Goal: Task Accomplishment & Management: Manage account settings

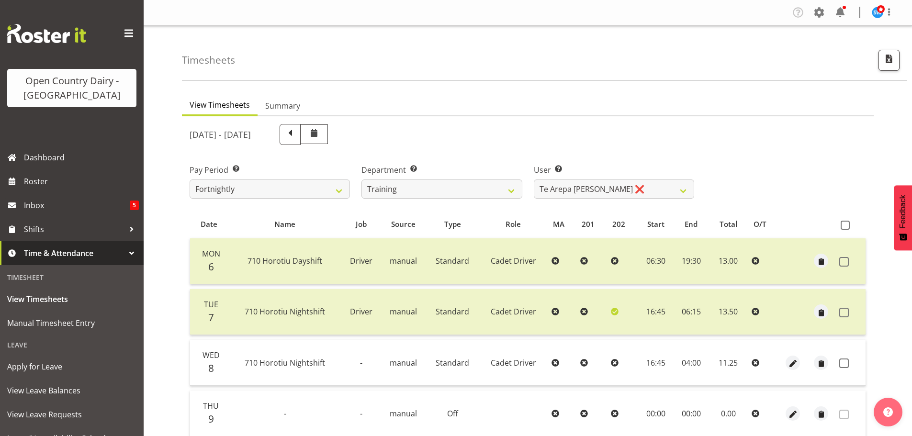
select select "763"
select select "11256"
drag, startPoint x: 0, startPoint y: 0, endPoint x: 461, endPoint y: 192, distance: 499.1
click at [461, 192] on select "701 702 703 704 705 706 707 708 709 710 711 712 713 714 715 716 717 718 719 720" at bounding box center [442, 189] width 160 height 19
select select "754"
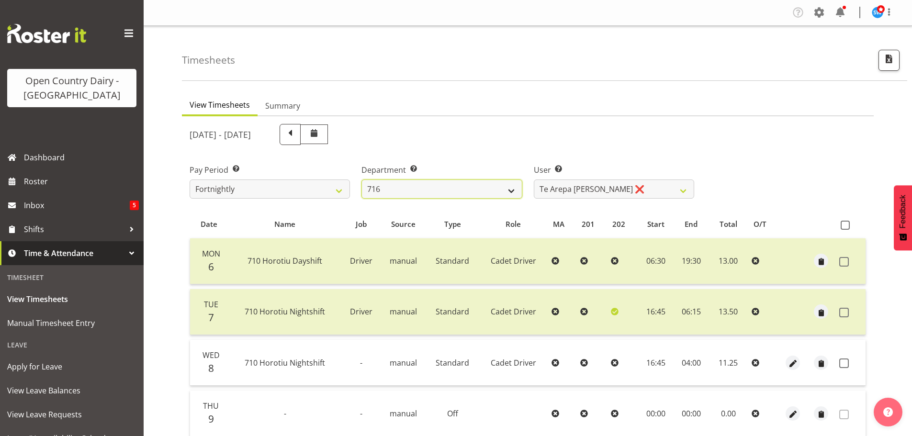
click at [362, 180] on select "701 702 703 704 705 706 707 708 709 710 711 712 713 714 715 716 717 718 719 720" at bounding box center [442, 189] width 160 height 19
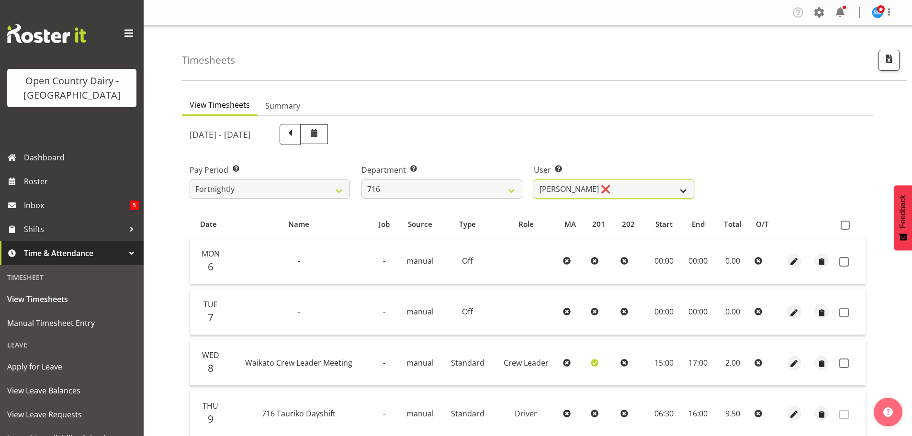
click at [551, 193] on select "[PERSON_NAME] ❌ [PERSON_NAME] ❌ [PERSON_NAME] ❌ [PERSON_NAME]" at bounding box center [614, 189] width 160 height 19
select select "10336"
click at [534, 180] on select "[PERSON_NAME] ❌ [PERSON_NAME] ❌ [PERSON_NAME] ❌ [PERSON_NAME]" at bounding box center [614, 189] width 160 height 19
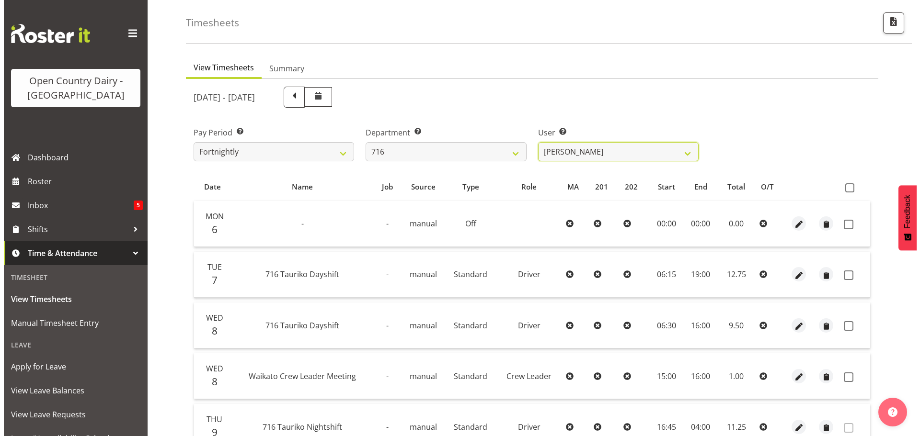
scroll to position [144, 0]
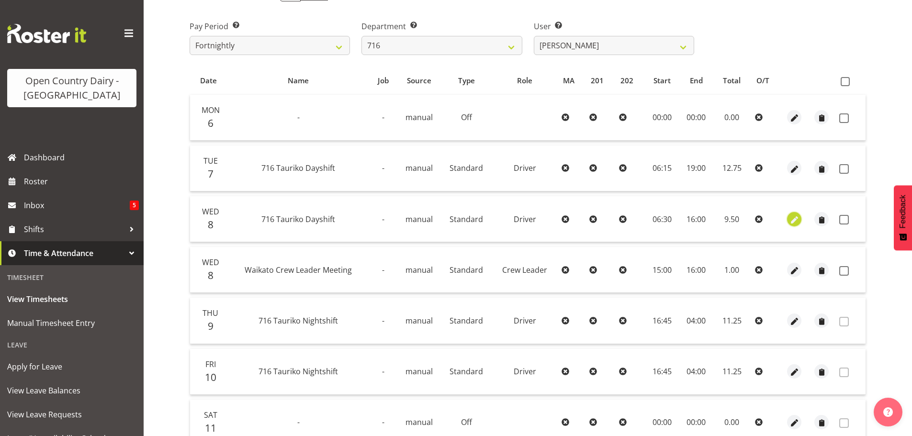
click at [796, 216] on span "button" at bounding box center [794, 220] width 11 height 11
select select "Standard"
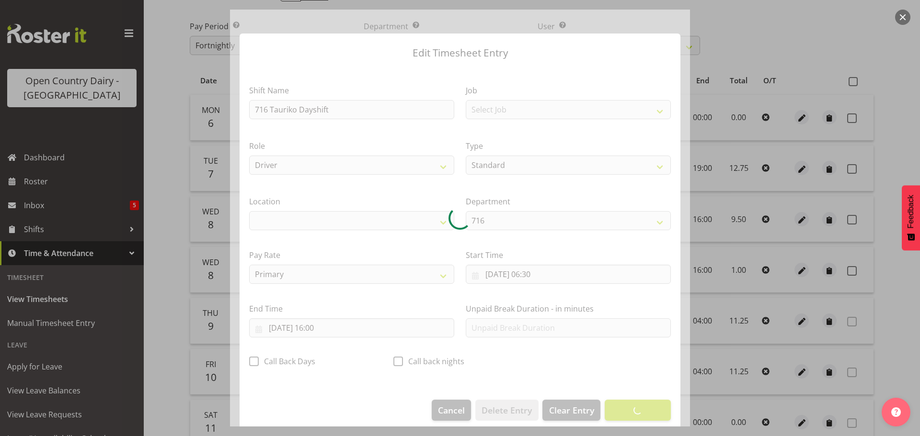
select select "1054"
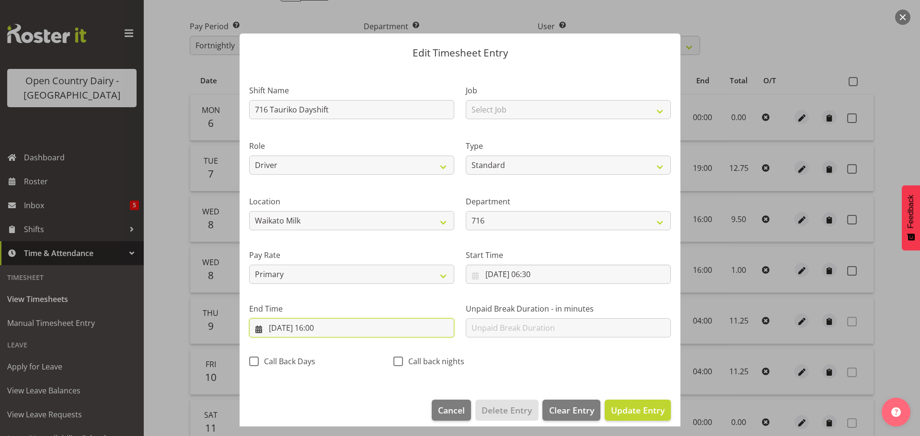
click at [323, 329] on input "[DATE] 16:00" at bounding box center [351, 327] width 205 height 19
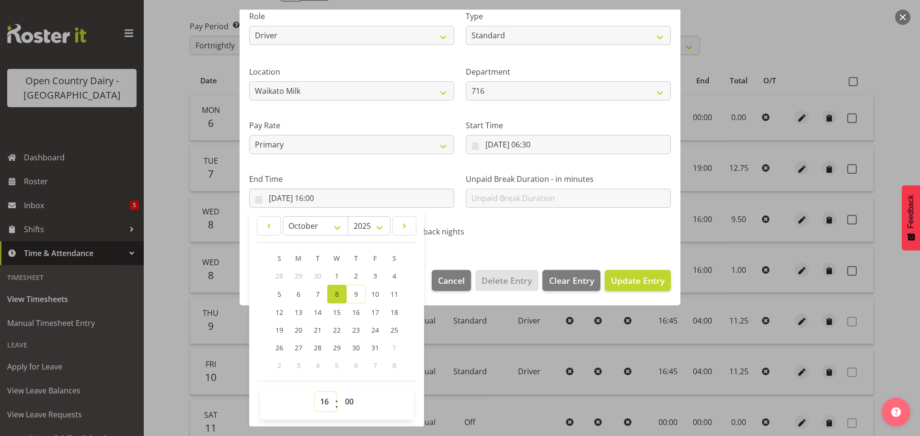
click at [326, 402] on select "00 01 02 03 04 05 06 07 08 09 10 11 12 13 14 15 16 17 18 19 20 21 22 23" at bounding box center [326, 401] width 22 height 19
select select "18"
click at [315, 392] on select "00 01 02 03 04 05 06 07 08 09 10 11 12 13 14 15 16 17 18 19 20 21 22 23" at bounding box center [326, 401] width 22 height 19
type input "[DATE] 18:00"
click at [351, 402] on select "00 01 02 03 04 05 06 07 08 09 10 11 12 13 14 15 16 17 18 19 20 21 22 23 24 25 2…" at bounding box center [351, 401] width 22 height 19
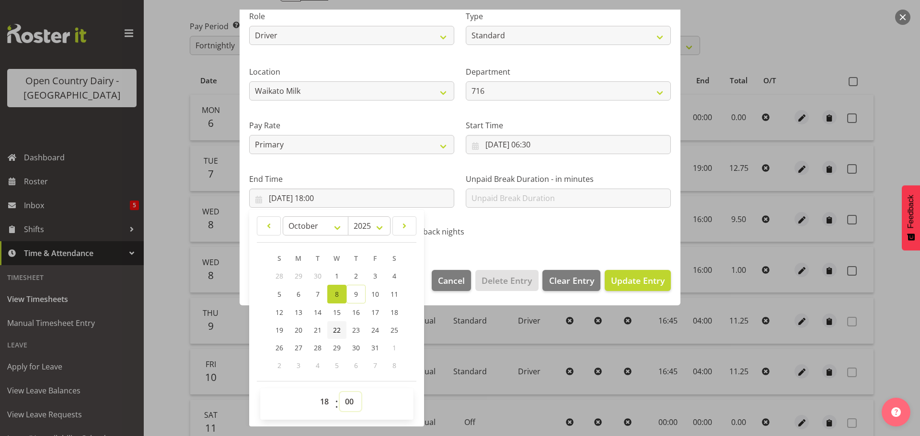
select select "15"
click at [340, 392] on select "00 01 02 03 04 05 06 07 08 09 10 11 12 13 14 15 16 17 18 19 20 21 22 23 24 25 2…" at bounding box center [351, 401] width 22 height 19
type input "[DATE] 18:15"
click at [611, 284] on span "Update Entry" at bounding box center [638, 280] width 54 height 11
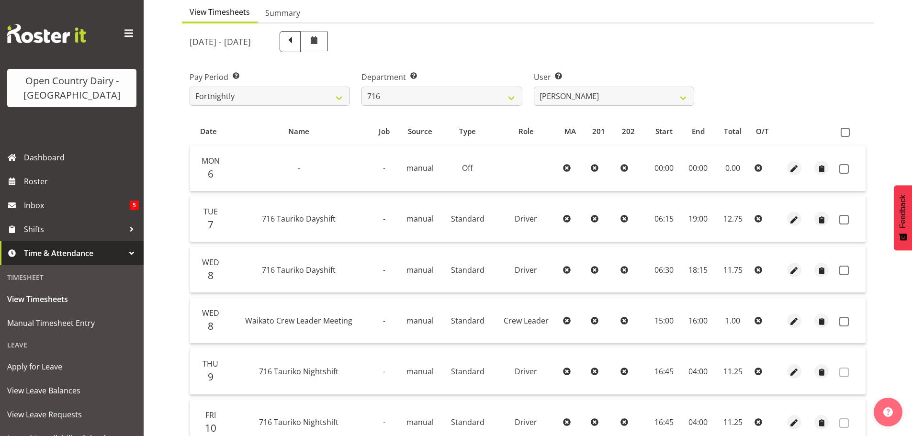
scroll to position [0, 0]
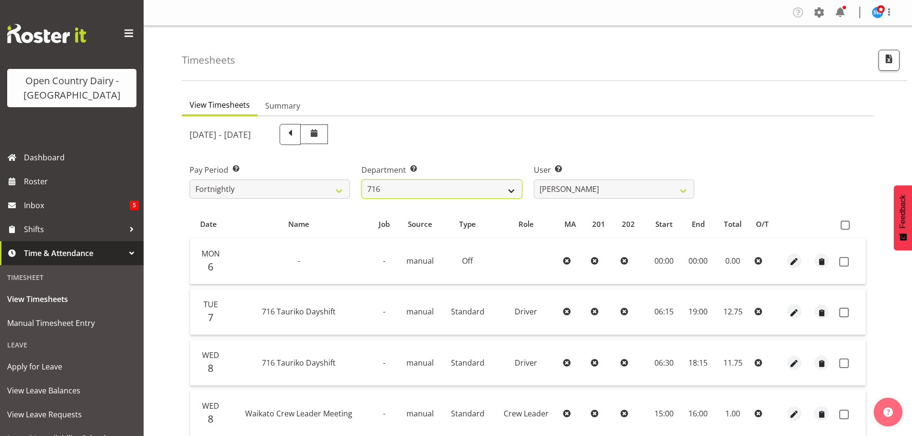
click at [399, 187] on select "701 702 703 704 705 706 707 708 709 710 711 712 713 714 715 716 717 718 719 720" at bounding box center [442, 189] width 160 height 19
select select "720"
click at [362, 180] on select "701 702 703 704 705 706 707 708 709 710 711 712 713 714 715 716 717 718 719 720" at bounding box center [442, 189] width 160 height 19
select select "11603"
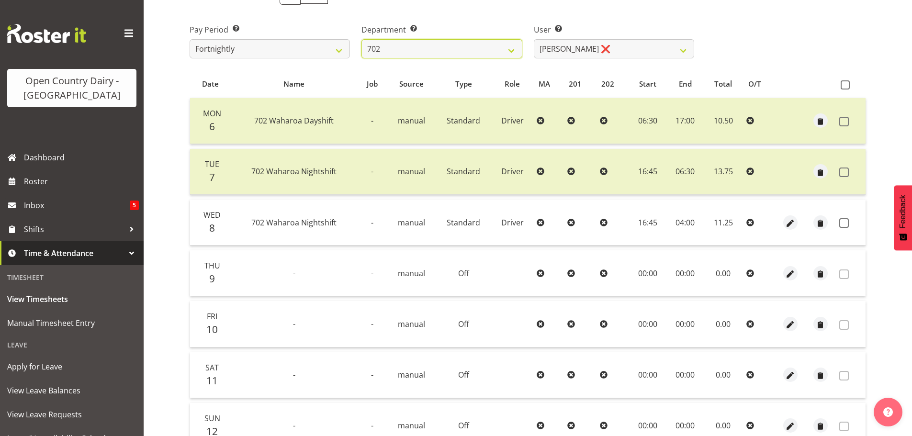
scroll to position [144, 0]
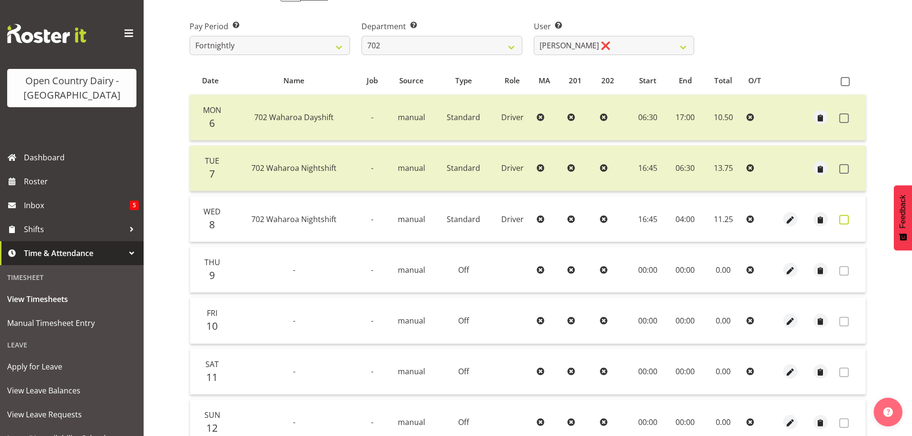
click at [842, 222] on span at bounding box center [845, 220] width 10 height 10
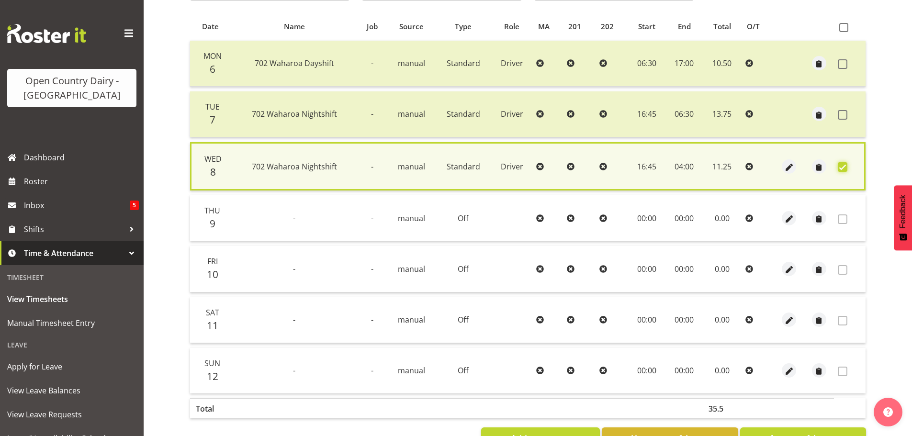
scroll to position [232, 0]
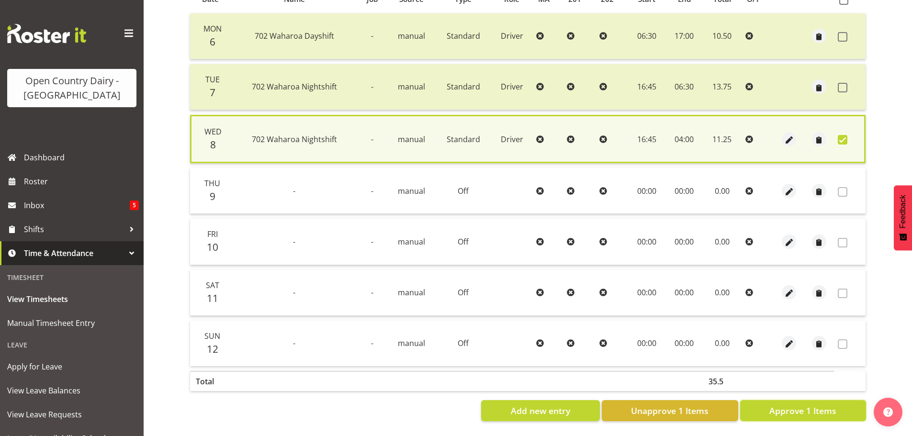
drag, startPoint x: 822, startPoint y: 403, endPoint x: 817, endPoint y: 400, distance: 6.2
click at [821, 405] on span "Approve 1 Items" at bounding box center [803, 411] width 67 height 12
checkbox input "false"
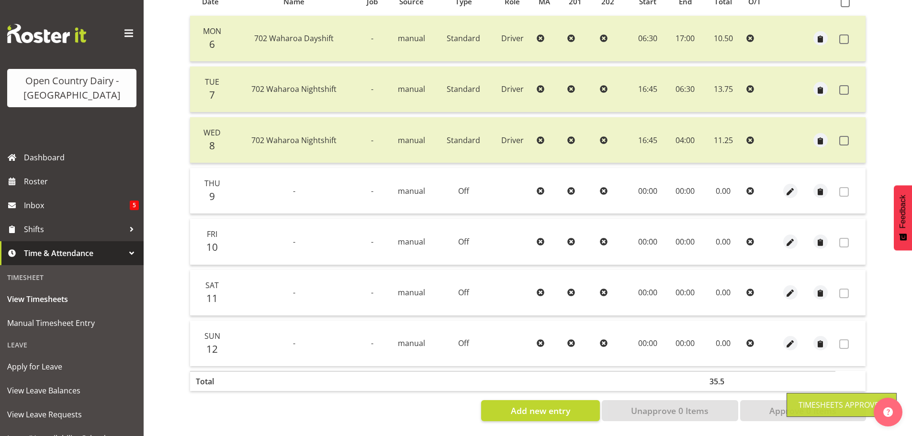
scroll to position [0, 0]
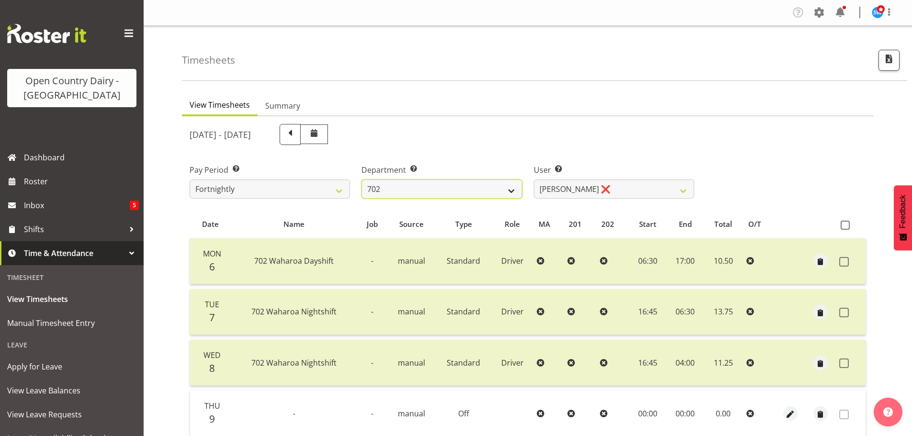
click at [445, 185] on select "701 702 703 704 705 706 707 708 709 710 711 712 713 714 715 716 717 718 719 720" at bounding box center [442, 189] width 160 height 19
select select "880"
click at [362, 180] on select "701 702 703 704 705 706 707 708 709 710 711 712 713 714 715 716 717 718 719 720" at bounding box center [442, 189] width 160 height 19
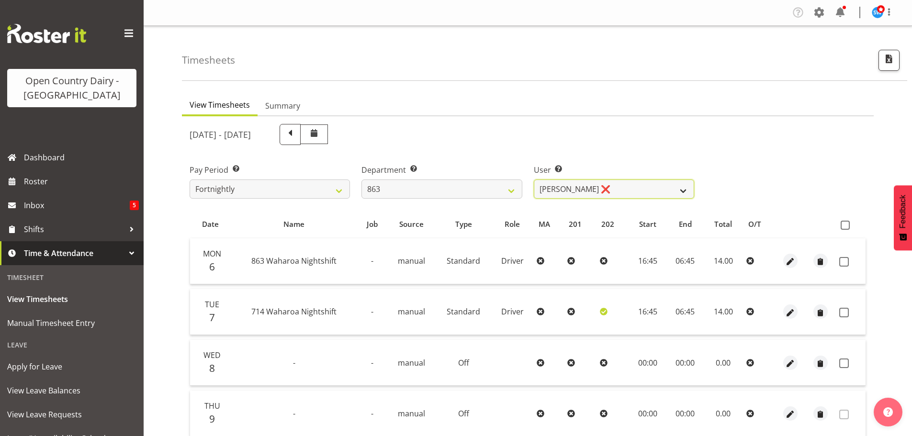
click at [552, 192] on select "[PERSON_NAME] ❌ [PERSON_NAME] ❌ [PERSON_NAME] ❌ [PERSON_NAME] ❌" at bounding box center [614, 189] width 160 height 19
select select "11250"
click at [534, 180] on select "[PERSON_NAME] ❌ [PERSON_NAME] ❌ [PERSON_NAME] ❌ [PERSON_NAME] ❌" at bounding box center [614, 189] width 160 height 19
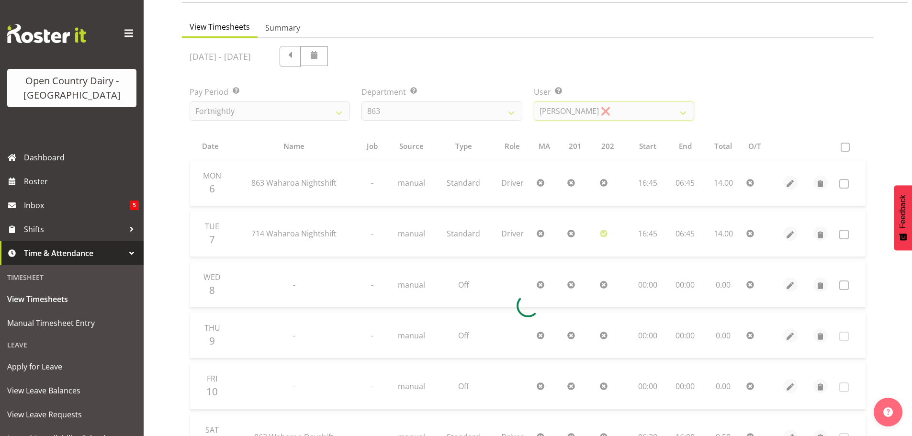
scroll to position [192, 0]
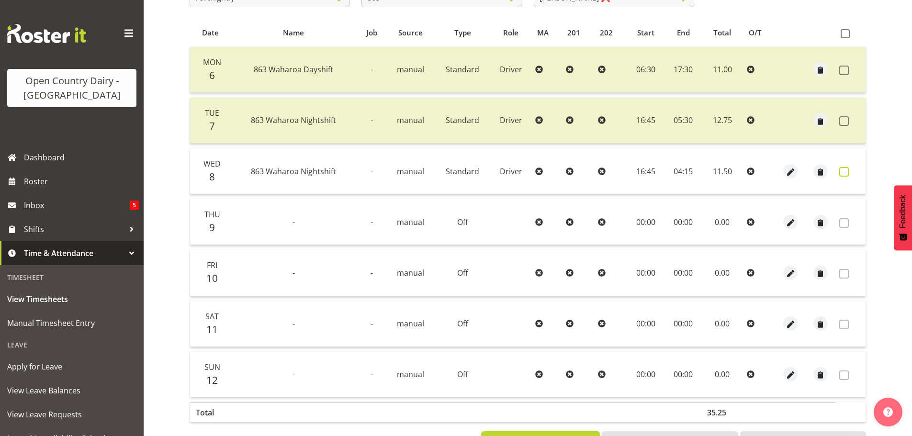
click at [850, 171] on label at bounding box center [847, 172] width 15 height 10
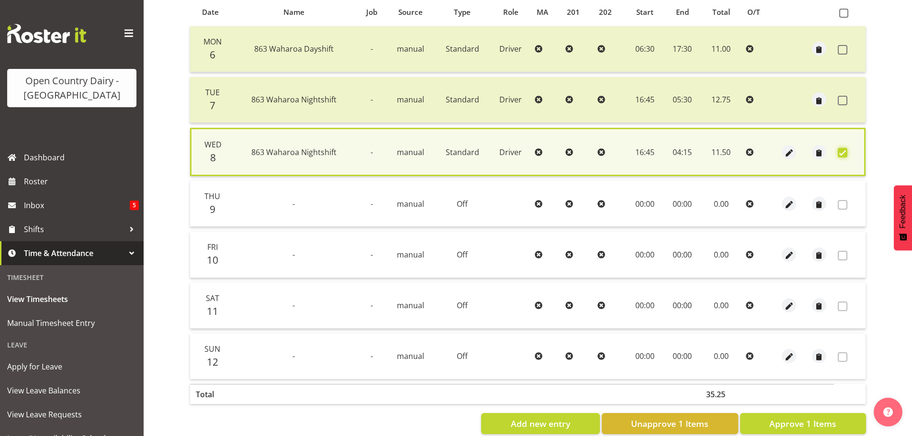
scroll to position [232, 0]
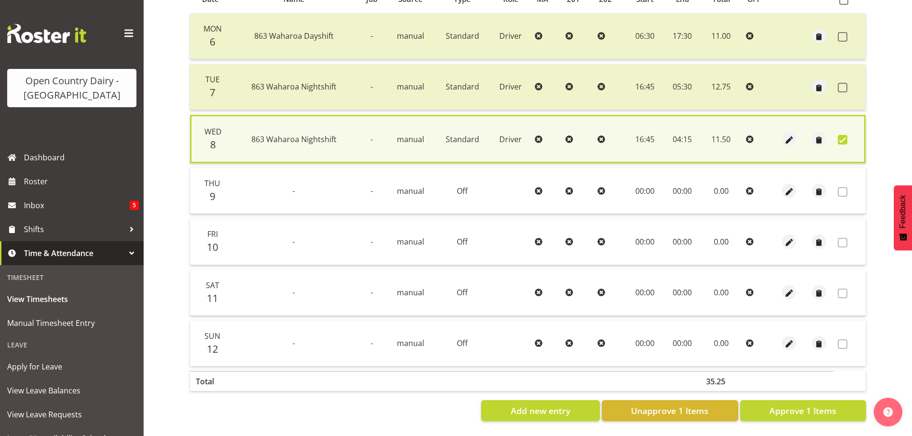
click at [809, 392] on div "Date Name Job Source Type Role MA 201 202 Start End Total O/T Mon 6 863 Waharoa…" at bounding box center [528, 203] width 677 height 436
click at [806, 405] on span "Approve 1 Items" at bounding box center [803, 411] width 67 height 12
checkbox input "false"
